Goal: Check status: Check status

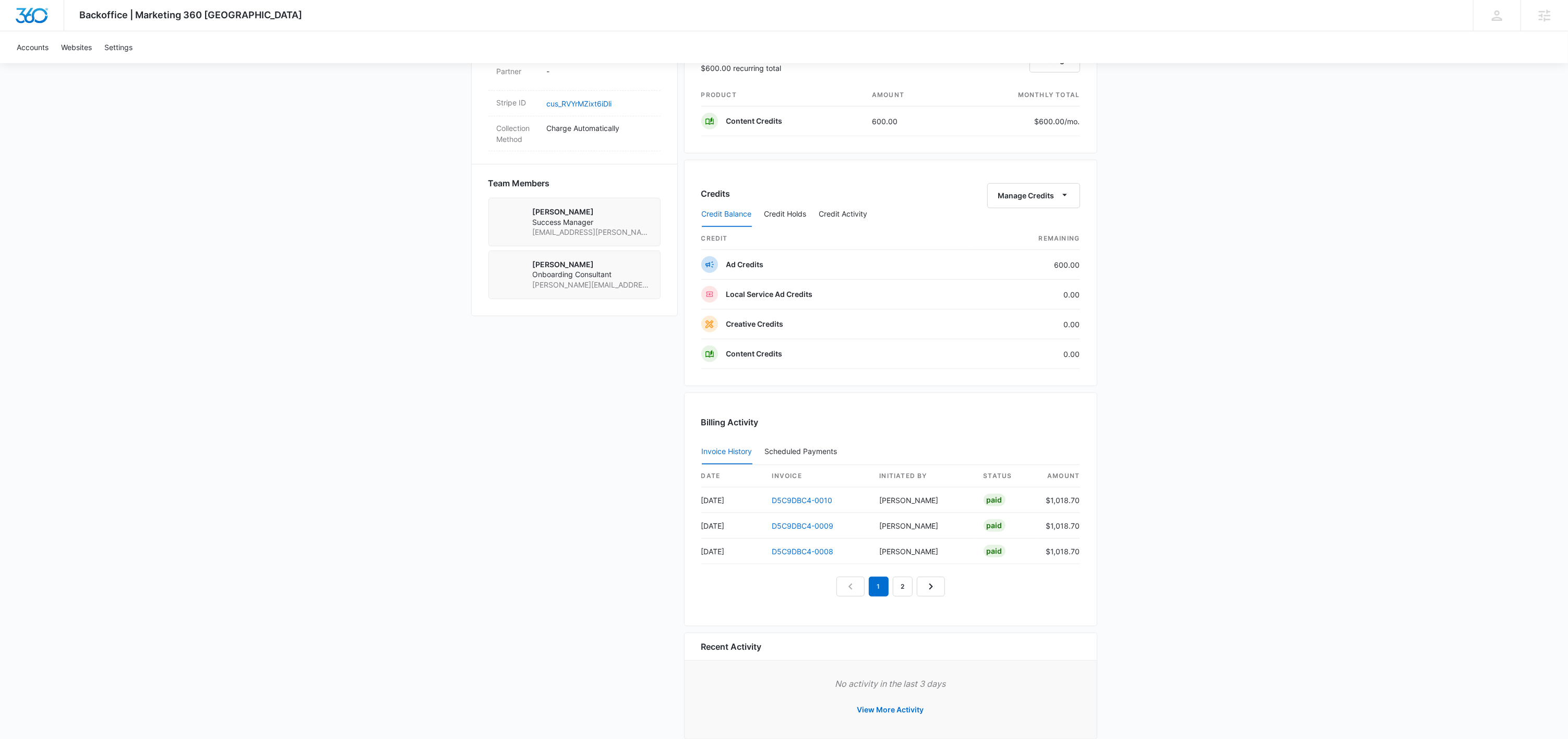
scroll to position [665, 0]
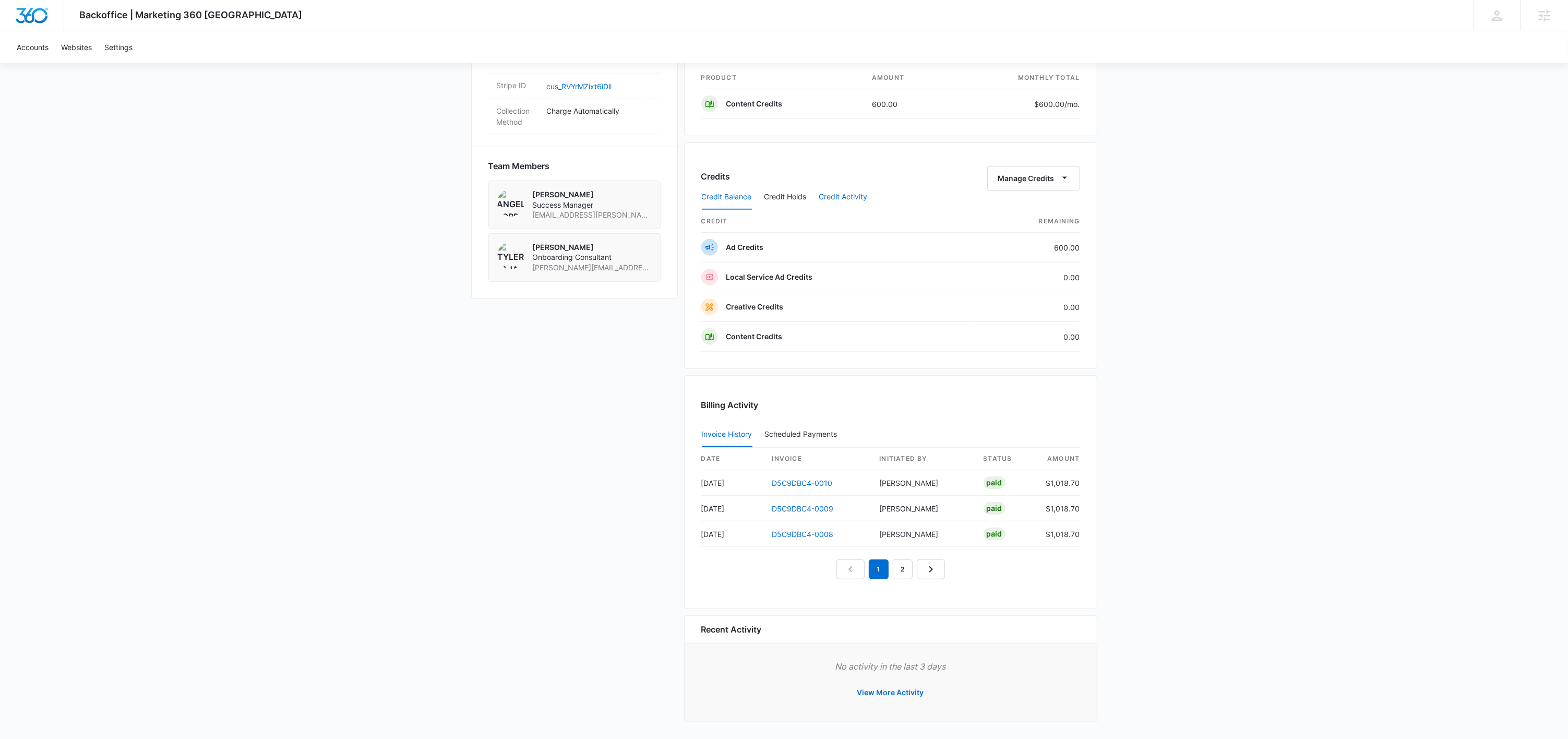
click at [843, 195] on button "Credit Activity" at bounding box center [843, 197] width 49 height 25
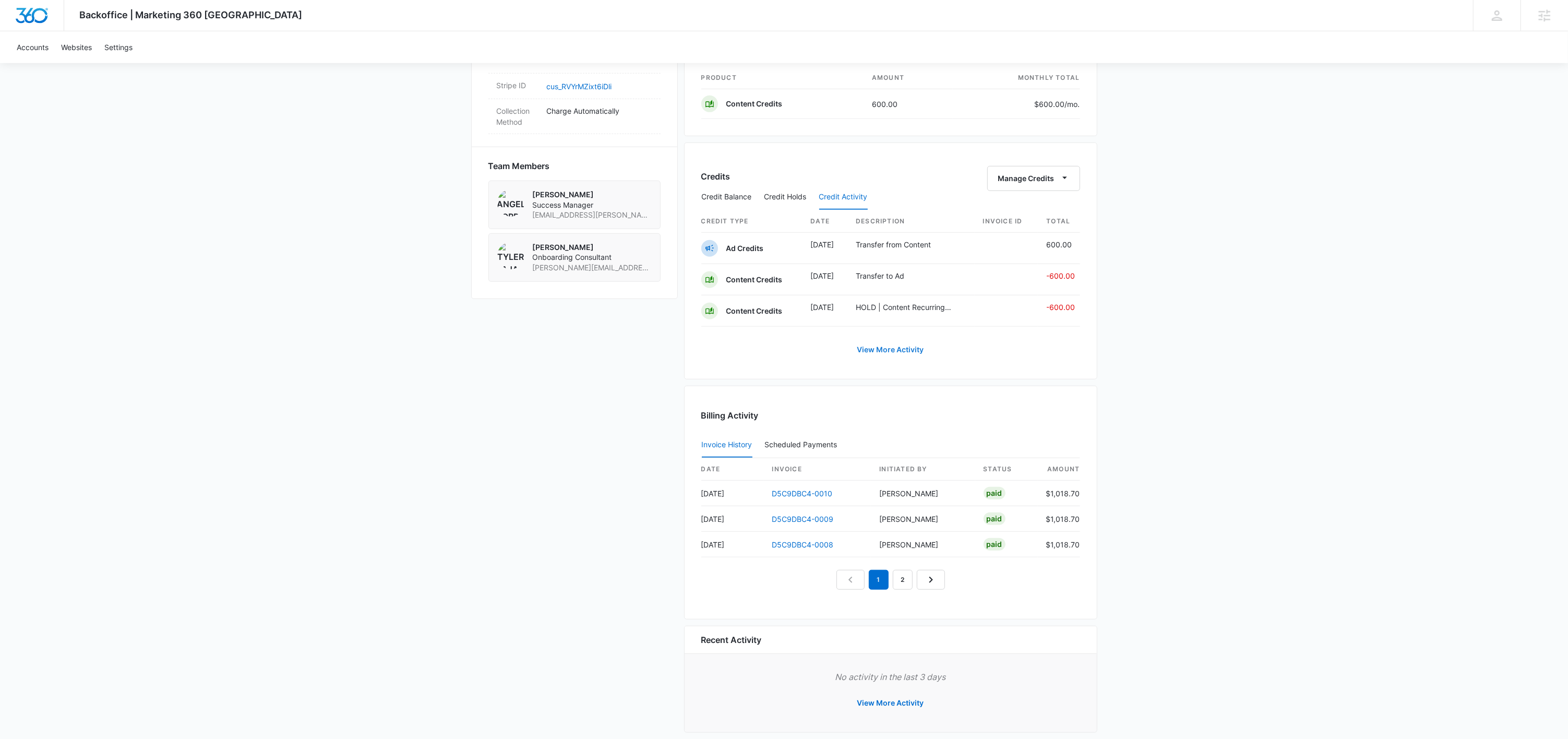
click at [878, 354] on link "View More Activity" at bounding box center [890, 350] width 88 height 25
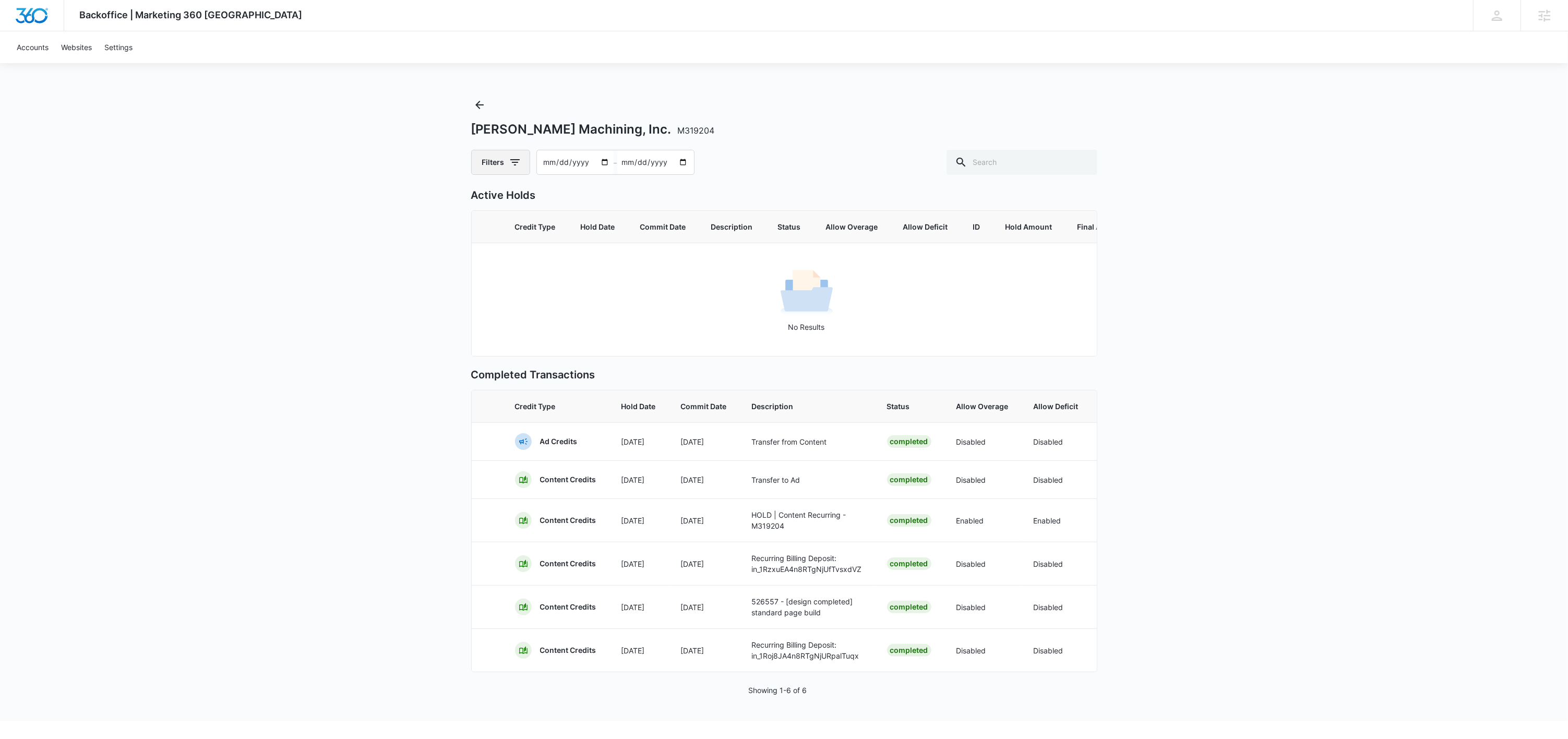
click at [512, 171] on button "Filters" at bounding box center [500, 162] width 59 height 25
click at [515, 228] on label "Ad Credits" at bounding box center [543, 232] width 120 height 11
click at [485, 232] on input "Ad Credits" at bounding box center [484, 232] width 1 height 1
radio input "false"
radio input "true"
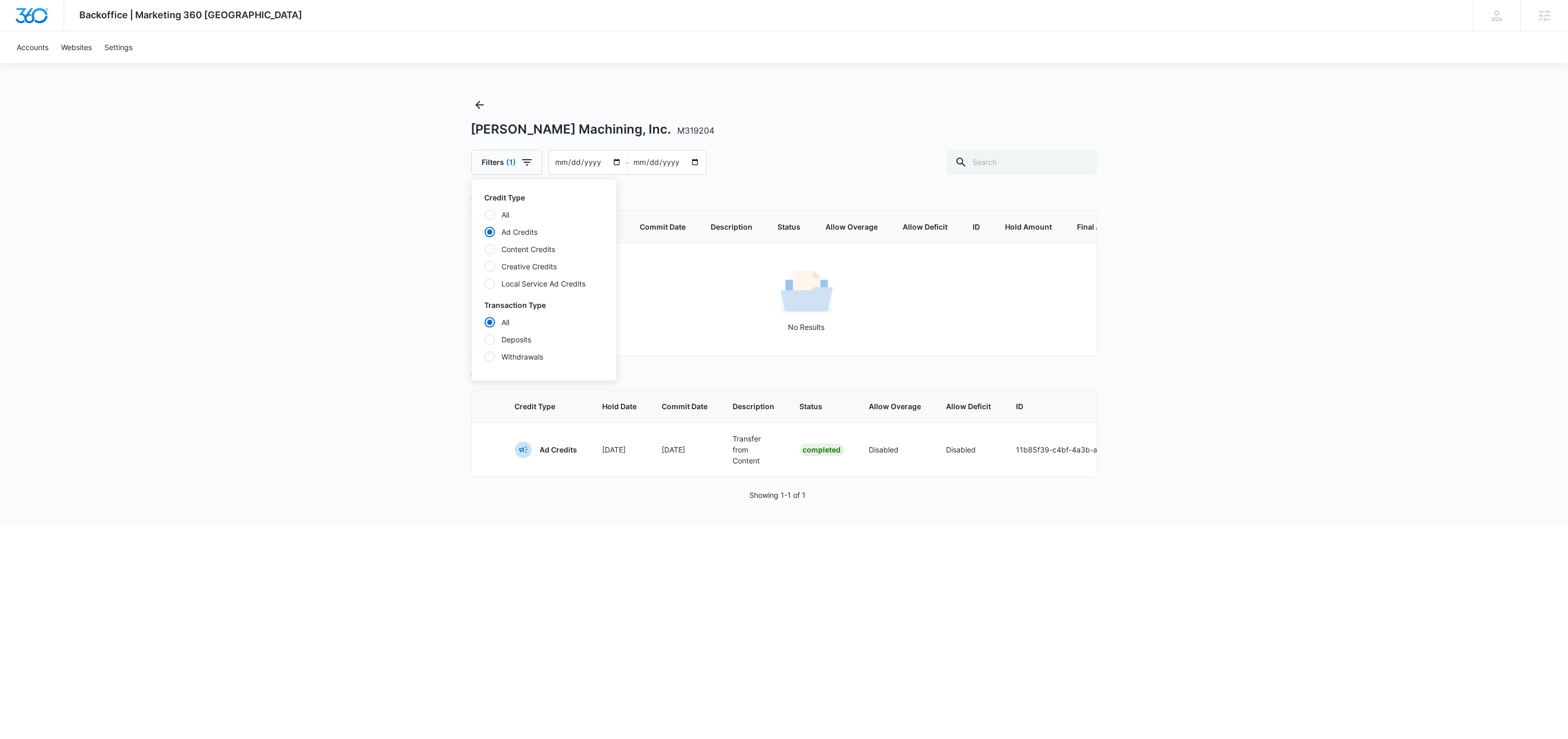
click at [771, 386] on div "Active Holds Credit Type Hold Date Commit Date Description Status Allow Overage…" at bounding box center [784, 332] width 626 height 290
